Goal: Answer question/provide support: Share knowledge or assist other users

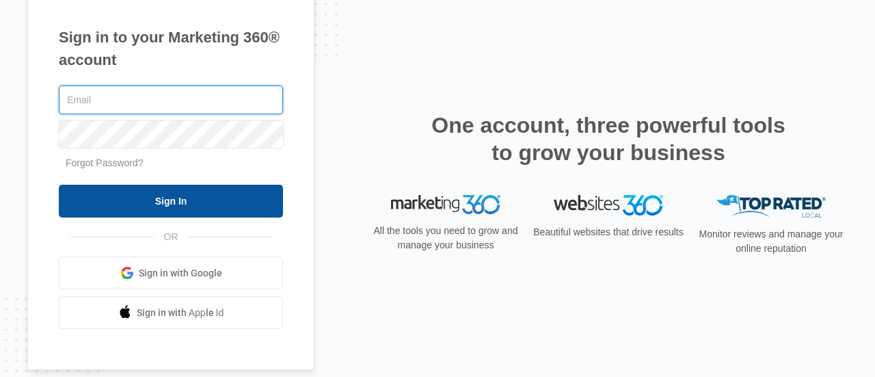
type input "[EMAIL_ADDRESS][DOMAIN_NAME]"
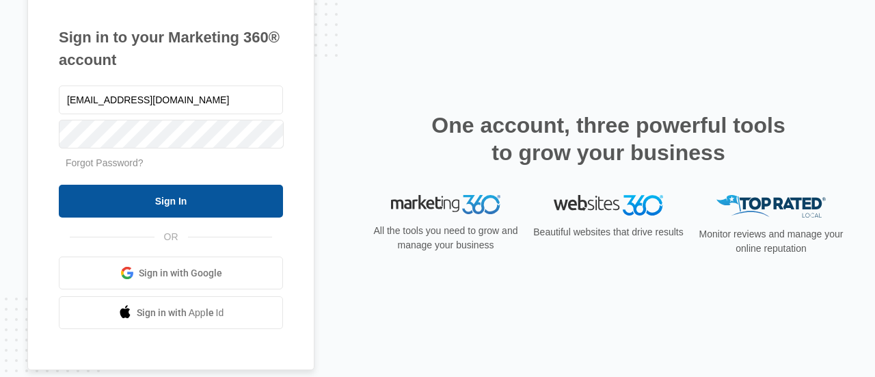
click at [194, 211] on input "Sign In" at bounding box center [171, 201] width 224 height 33
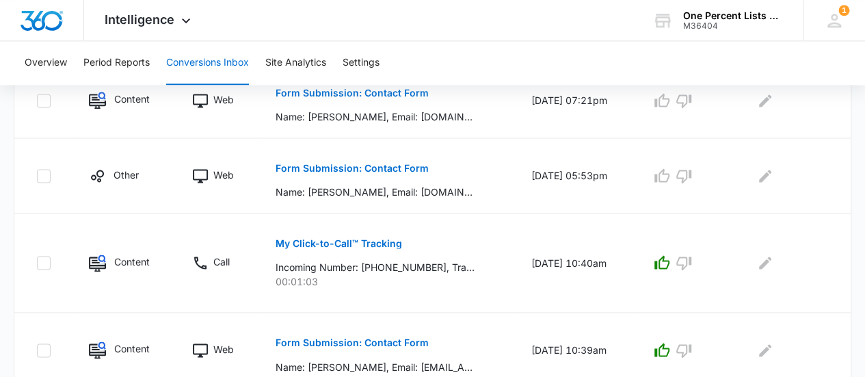
scroll to position [920, 0]
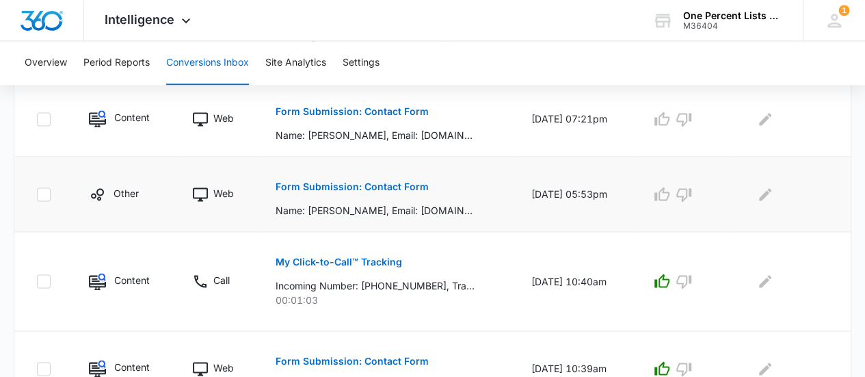
click at [401, 178] on button "Form Submission: Contact Form" at bounding box center [352, 186] width 153 height 33
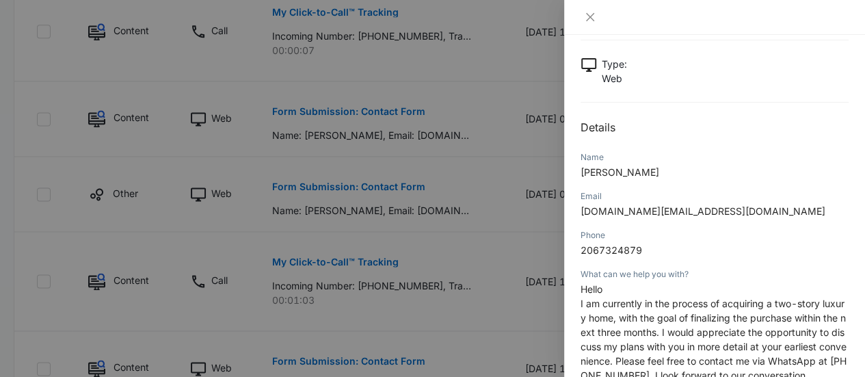
scroll to position [205, 0]
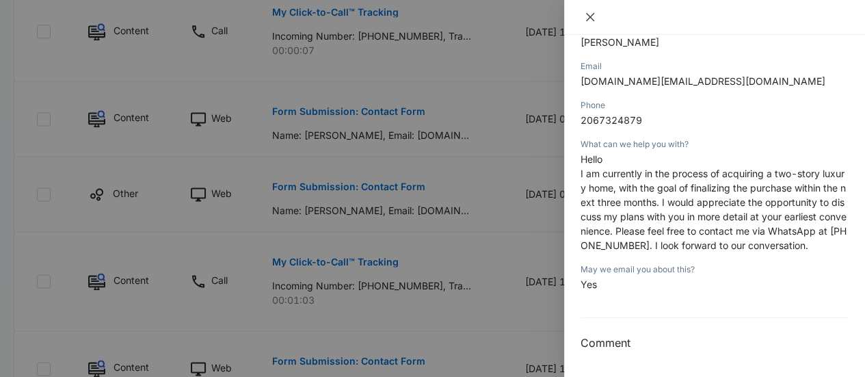
click at [590, 21] on icon "close" at bounding box center [590, 17] width 11 height 11
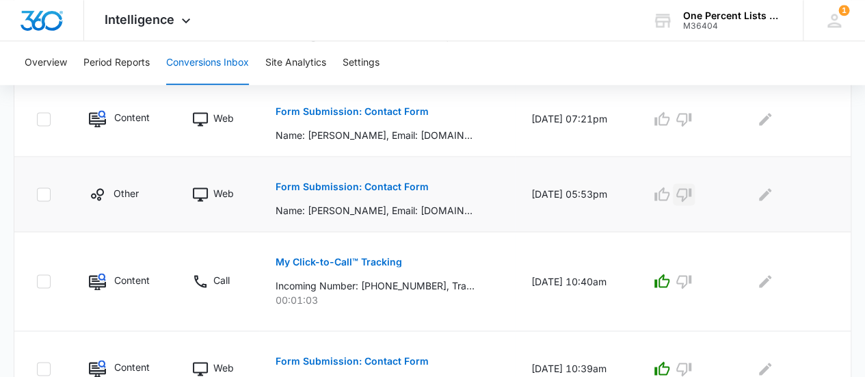
click at [692, 196] on icon "button" at bounding box center [684, 194] width 16 height 16
click at [692, 115] on icon "button" at bounding box center [684, 119] width 16 height 16
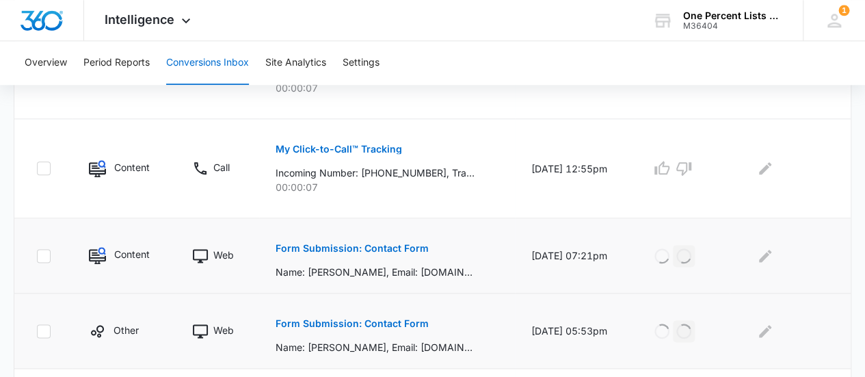
scroll to position [715, 0]
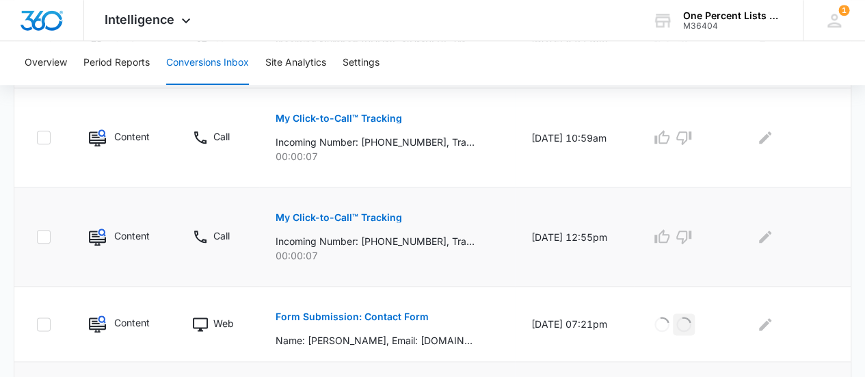
click at [372, 215] on p "My Click-to-Call™ Tracking" at bounding box center [339, 218] width 127 height 10
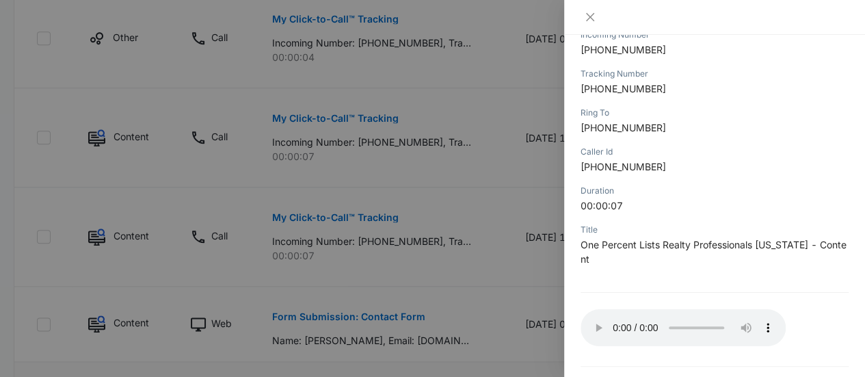
scroll to position [175, 0]
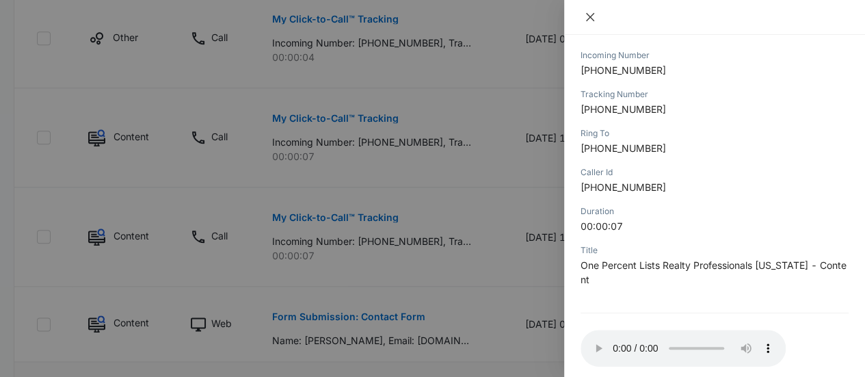
click at [589, 16] on icon "close" at bounding box center [590, 17] width 8 height 8
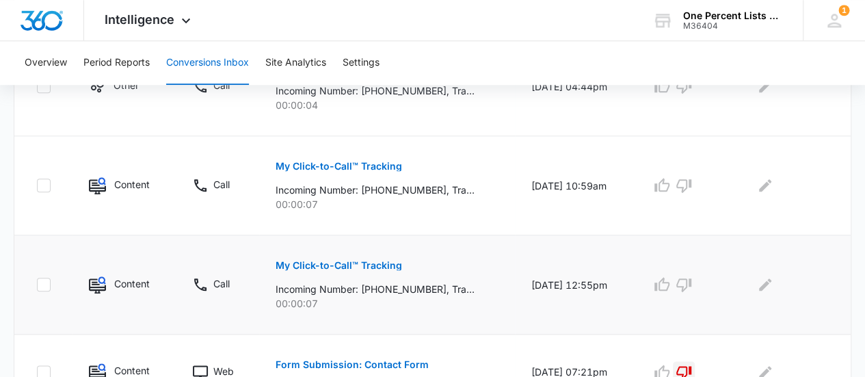
scroll to position [647, 0]
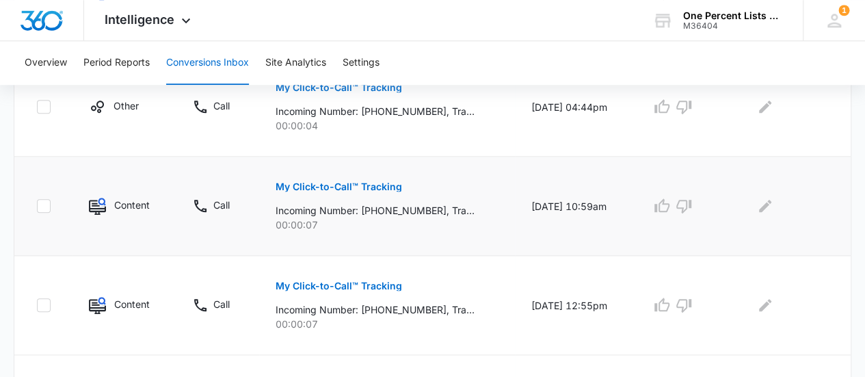
click at [379, 182] on p "My Click-to-Call™ Tracking" at bounding box center [339, 187] width 127 height 10
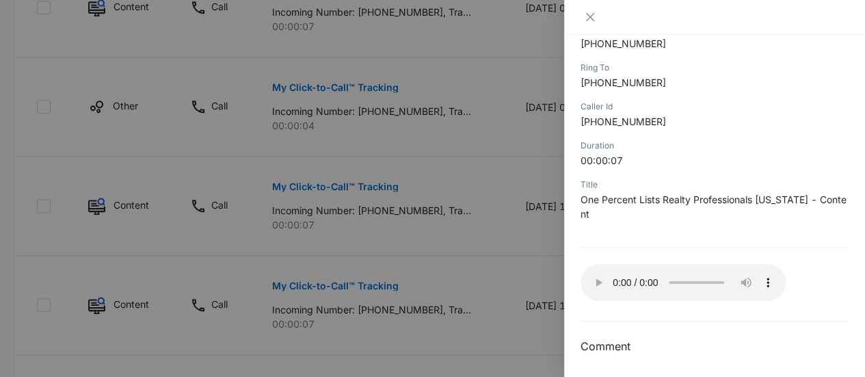
scroll to position [243, 0]
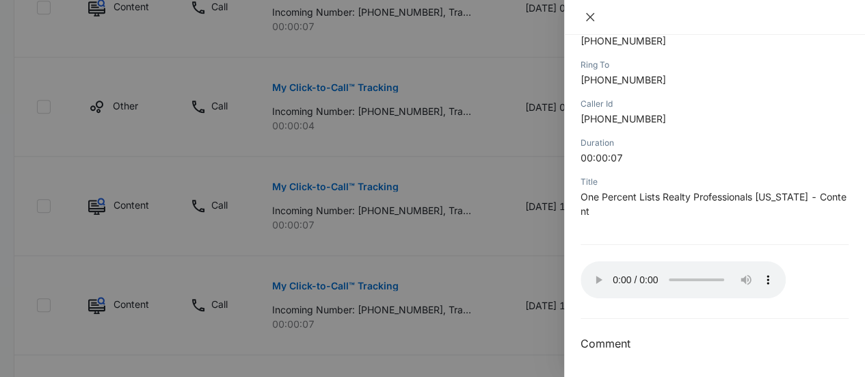
click at [594, 13] on icon "close" at bounding box center [590, 17] width 11 height 11
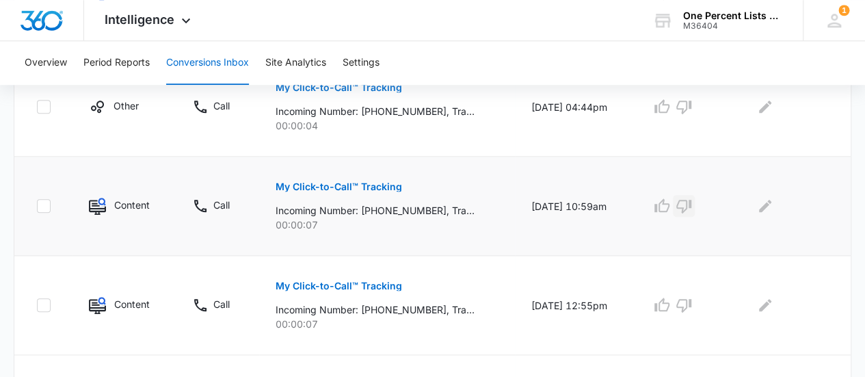
click at [684, 205] on icon "button" at bounding box center [684, 206] width 16 height 16
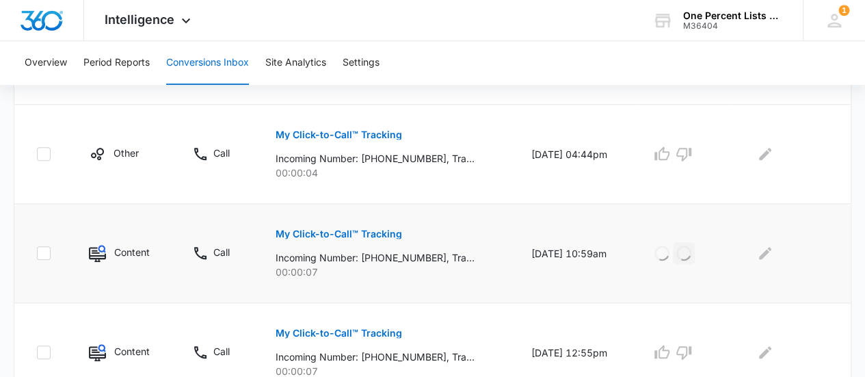
scroll to position [579, 0]
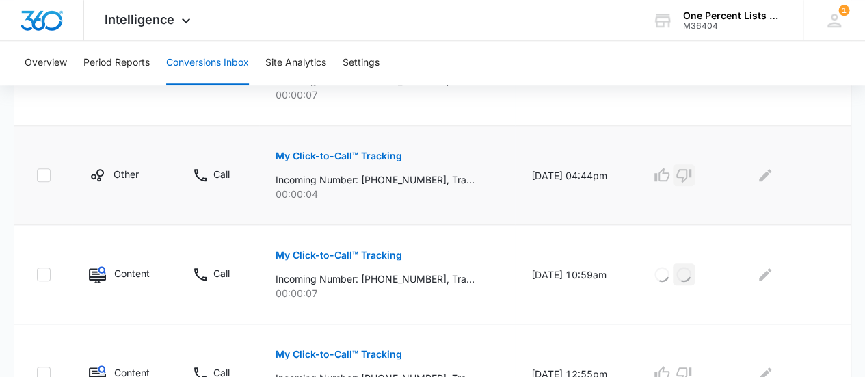
click at [692, 174] on icon "button" at bounding box center [684, 175] width 16 height 16
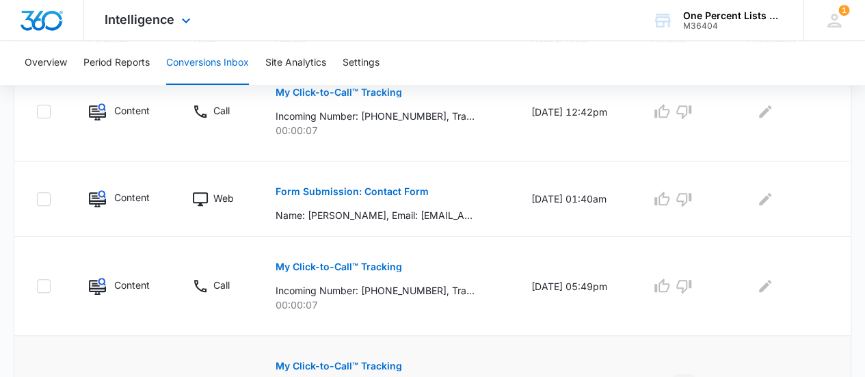
scroll to position [168, 0]
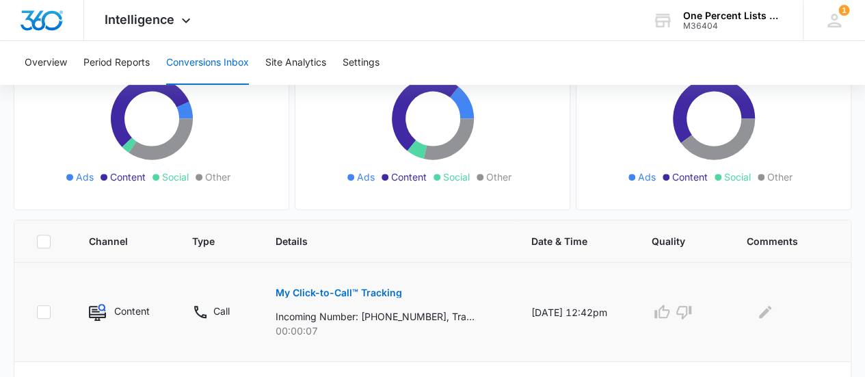
click at [371, 294] on p "My Click-to-Call™ Tracking" at bounding box center [339, 293] width 127 height 10
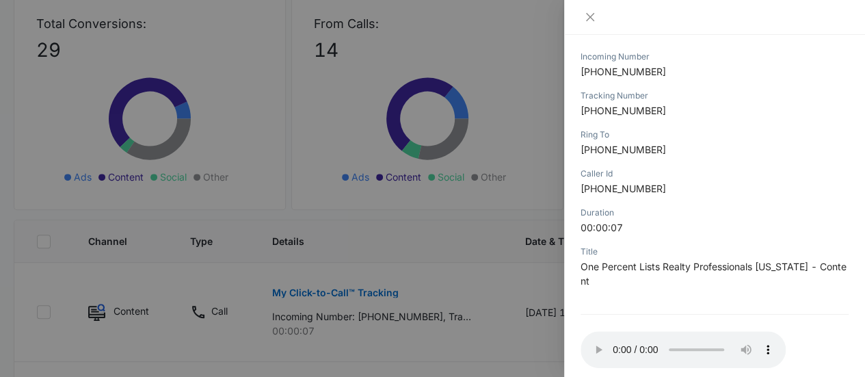
scroll to position [107, 0]
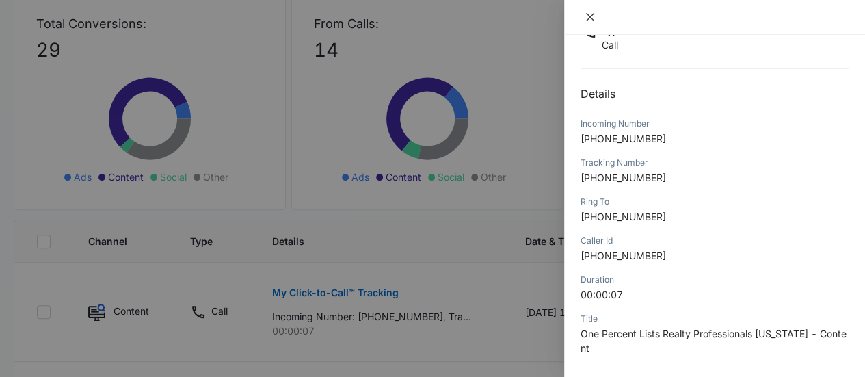
click at [598, 18] on button "Close" at bounding box center [590, 17] width 19 height 12
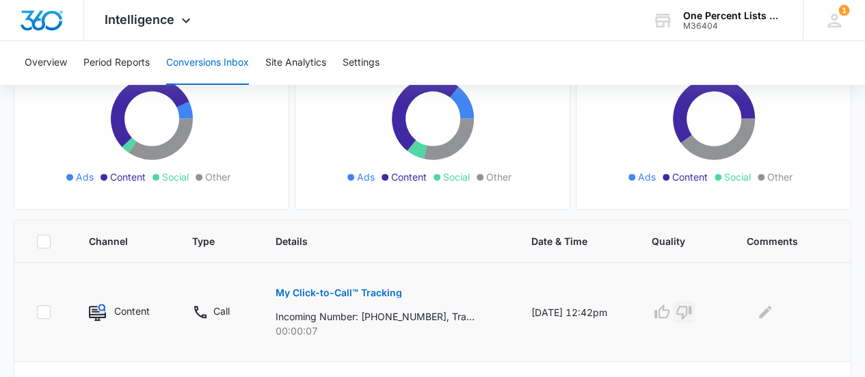
click at [691, 306] on icon "button" at bounding box center [683, 313] width 15 height 14
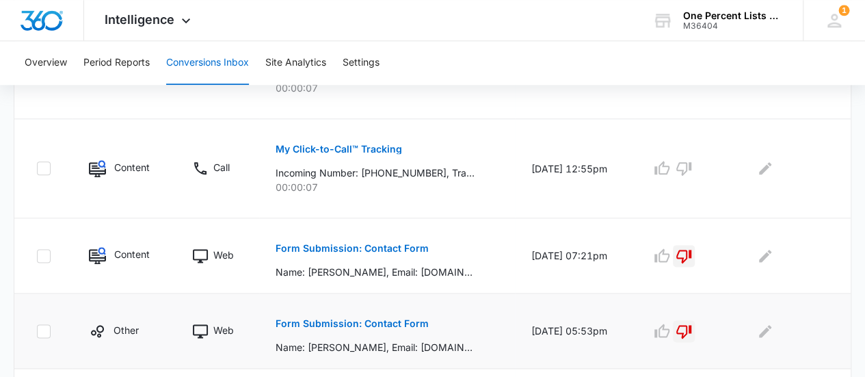
scroll to position [647, 0]
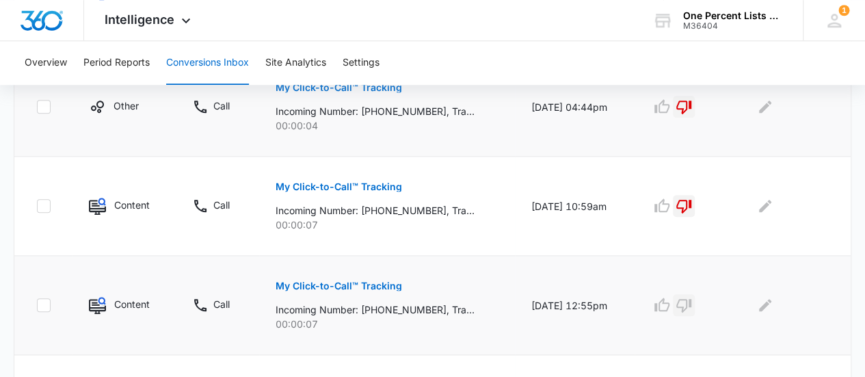
click at [687, 302] on icon "button" at bounding box center [684, 305] width 16 height 16
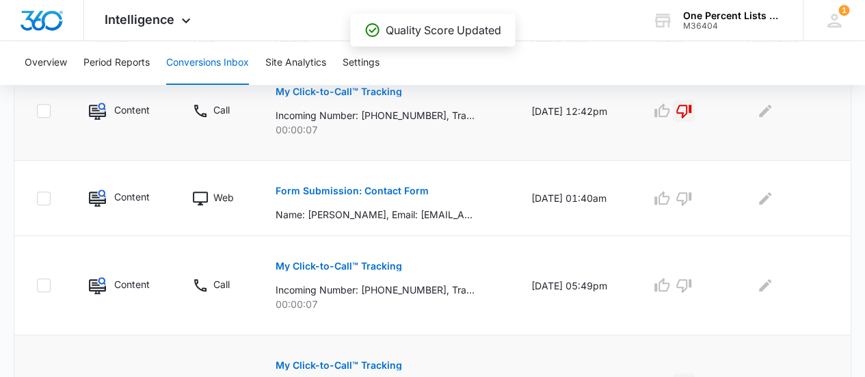
scroll to position [373, 0]
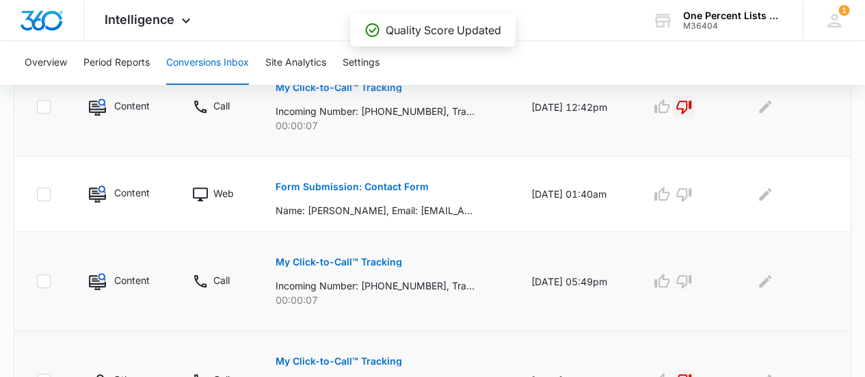
click at [387, 265] on button "My Click-to-Call™ Tracking" at bounding box center [339, 262] width 127 height 33
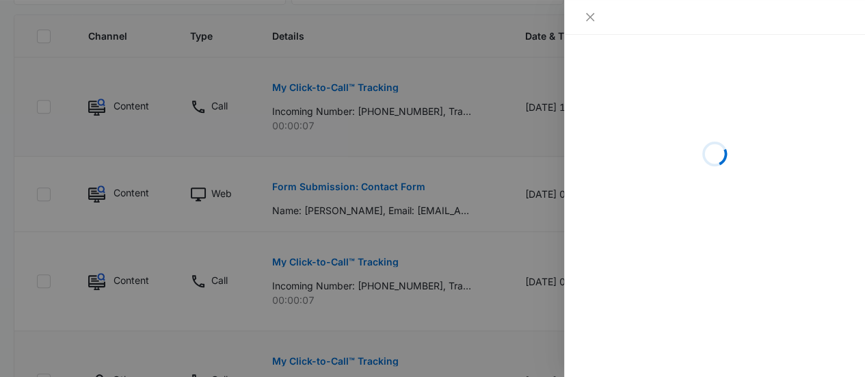
drag, startPoint x: 280, startPoint y: 38, endPoint x: 305, endPoint y: 49, distance: 26.9
click at [281, 38] on div at bounding box center [432, 188] width 865 height 377
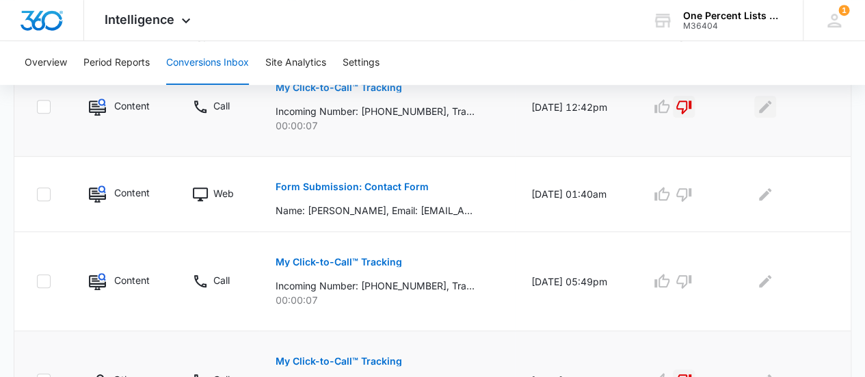
click at [770, 99] on icon "Edit Comments" at bounding box center [765, 106] width 16 height 16
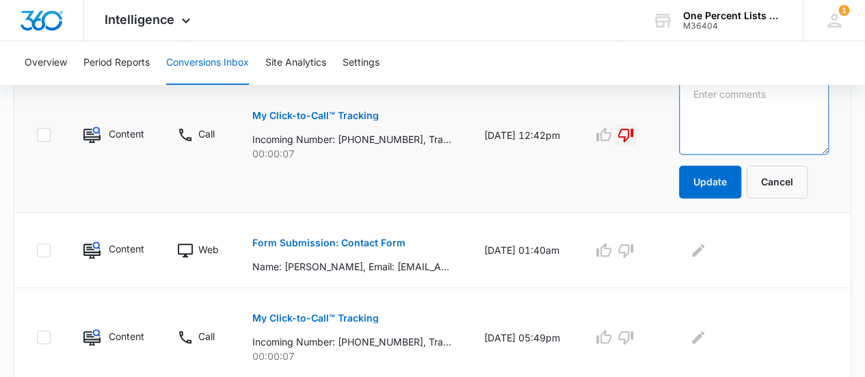
click at [782, 124] on textarea at bounding box center [754, 116] width 150 height 78
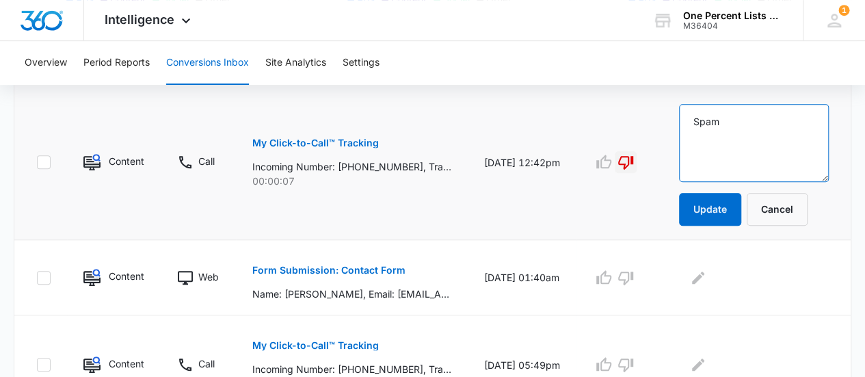
scroll to position [305, 0]
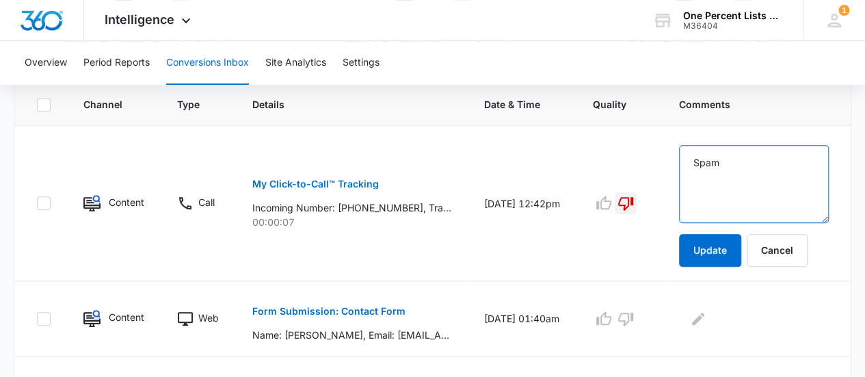
drag, startPoint x: 707, startPoint y: 150, endPoint x: 674, endPoint y: 149, distance: 33.5
click at [674, 149] on tr "Content Call My Click-to-Call™ Tracking Incoming Number: [PHONE_NUMBER], Tracki…" at bounding box center [432, 203] width 836 height 155
type textarea "Spam"
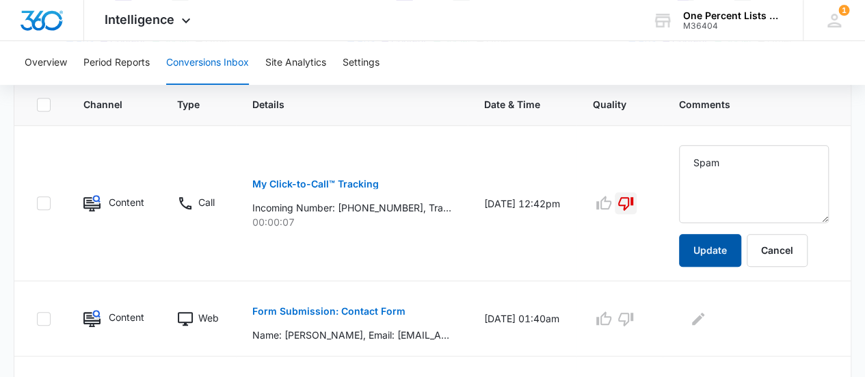
click at [725, 263] on button "Update" at bounding box center [710, 250] width 62 height 33
click at [726, 259] on button "Update" at bounding box center [710, 250] width 62 height 33
click at [719, 241] on button "Update" at bounding box center [710, 250] width 62 height 33
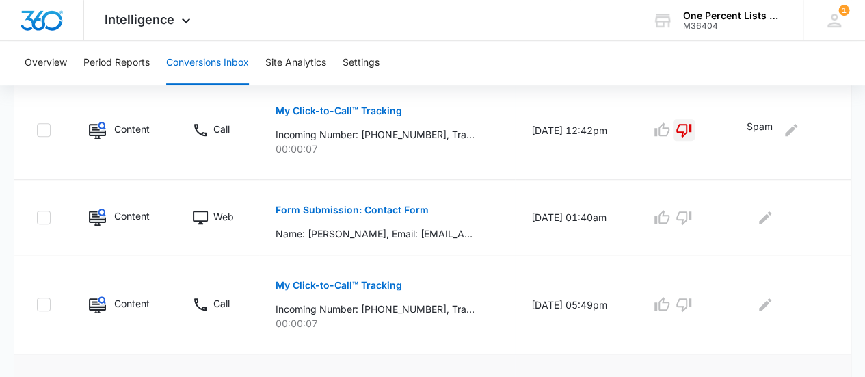
scroll to position [345, 0]
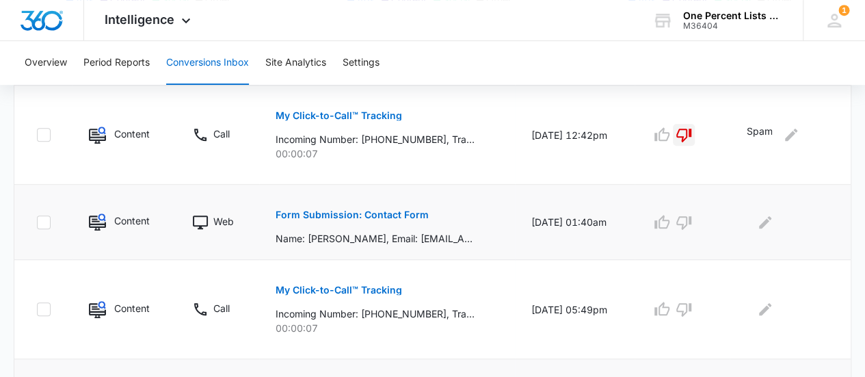
click at [397, 217] on p "Form Submission: Contact Form" at bounding box center [352, 215] width 153 height 10
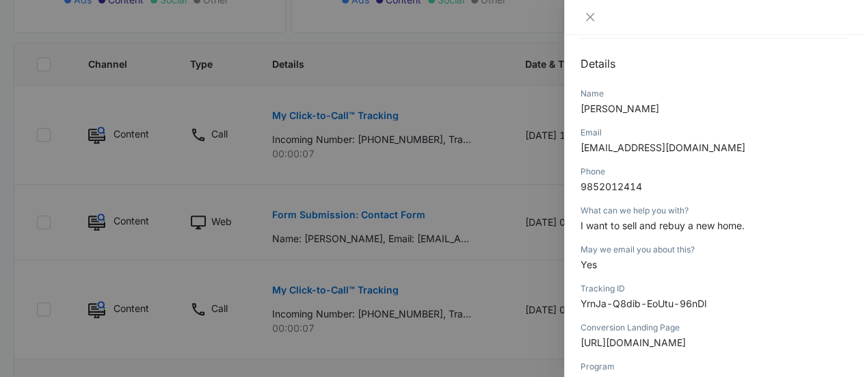
scroll to position [0, 0]
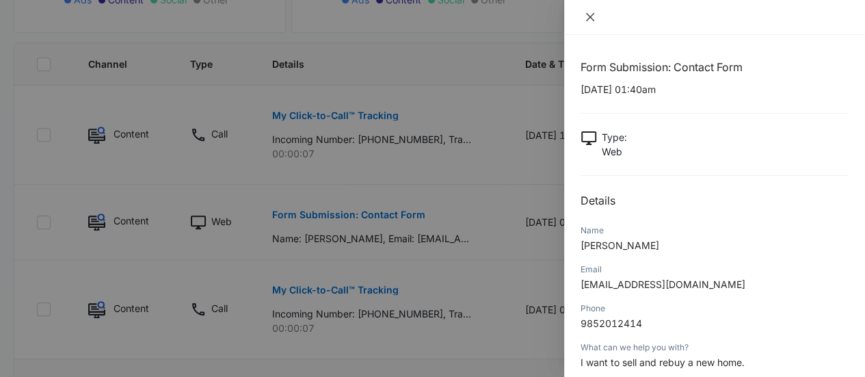
click at [587, 17] on icon "close" at bounding box center [590, 17] width 11 height 11
